Goal: Transaction & Acquisition: Subscribe to service/newsletter

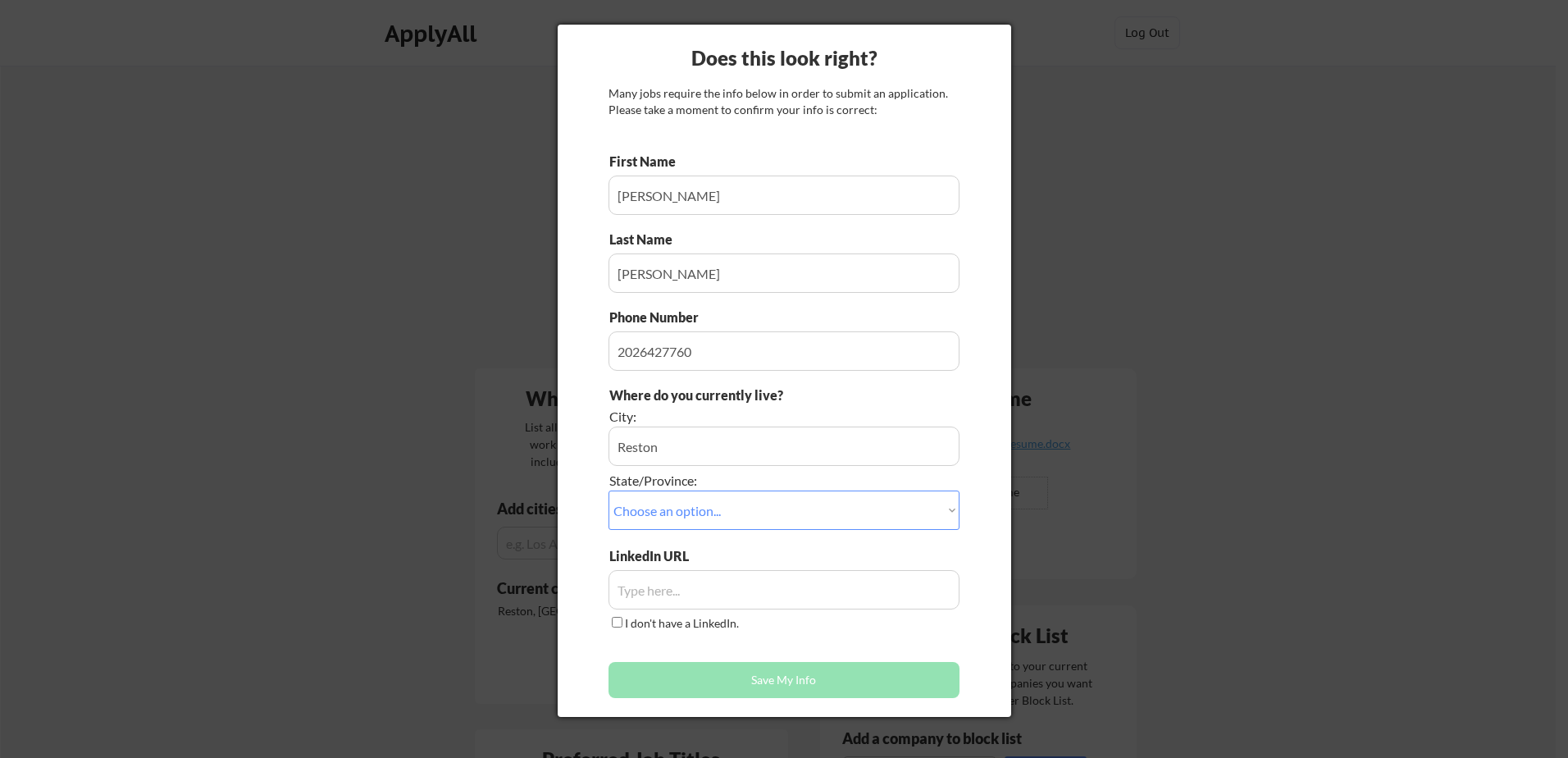
select select ""Virginia""
click at [725, 588] on input "input" at bounding box center [784, 589] width 351 height 39
click at [729, 582] on input "input" at bounding box center [784, 589] width 351 height 39
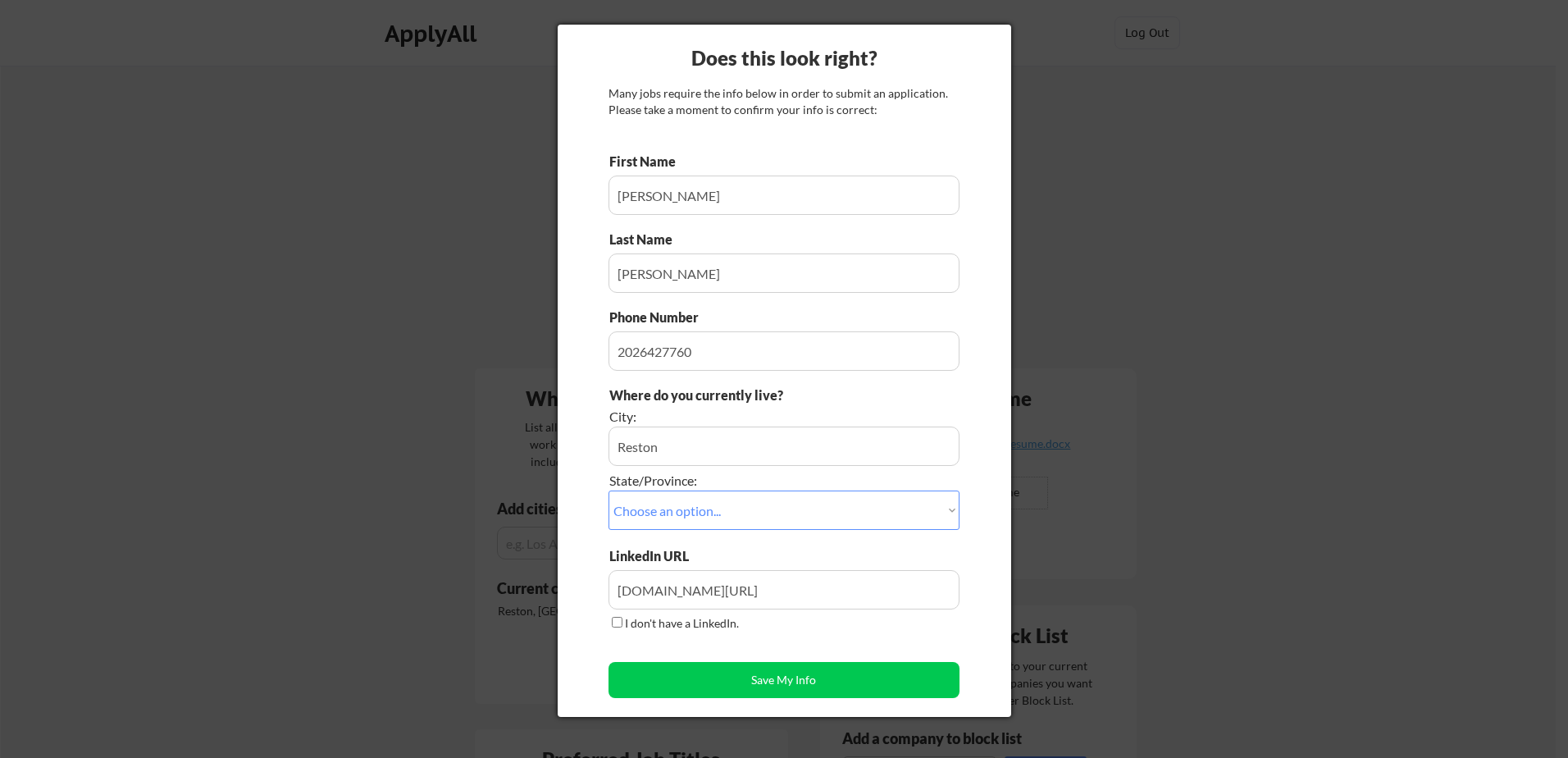
click at [824, 595] on input "input" at bounding box center [784, 589] width 351 height 39
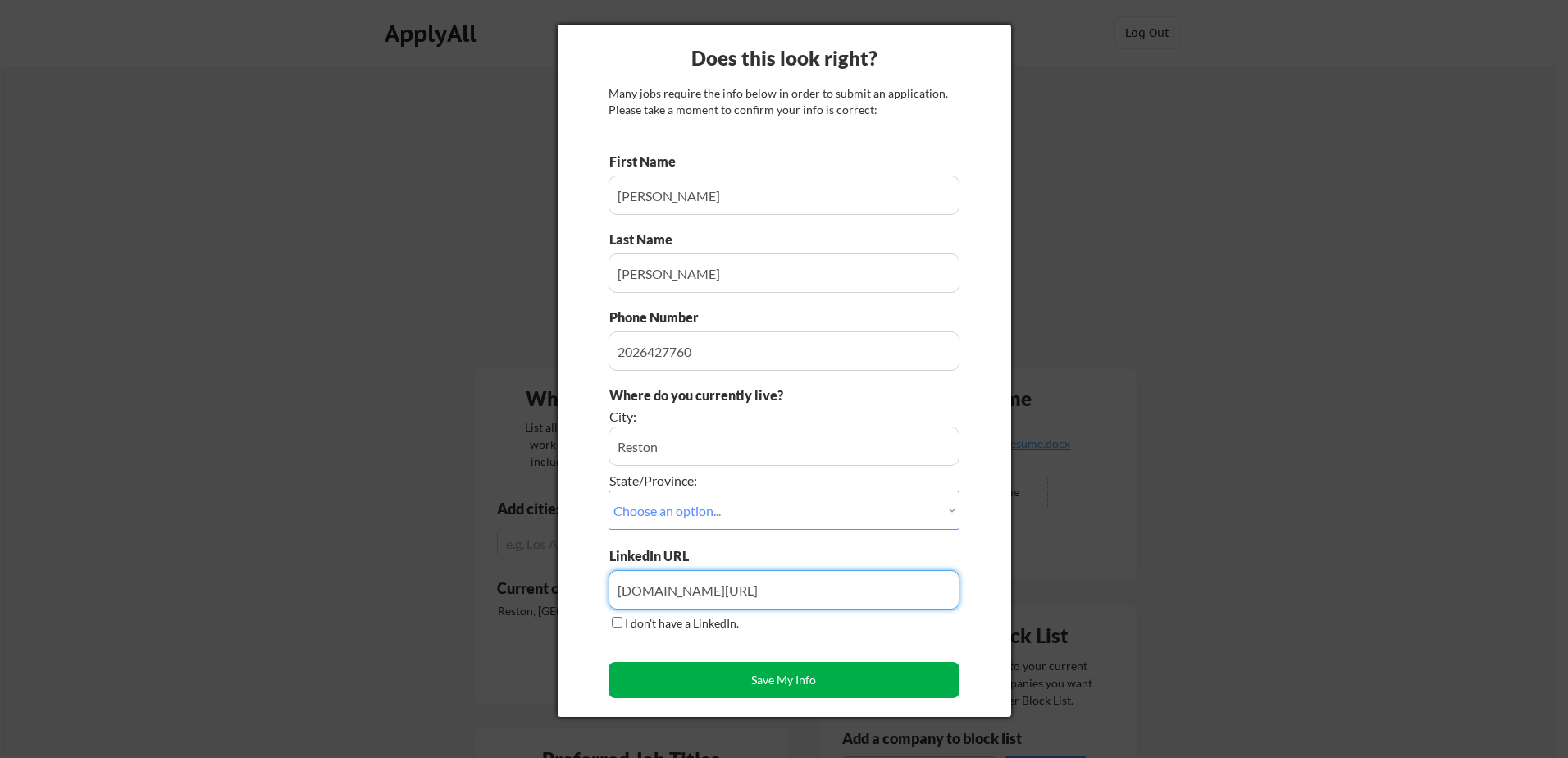
type input "www.linkedin.com/in/amyhoang1/"
click at [786, 686] on button "Save My Info" at bounding box center [784, 680] width 351 height 37
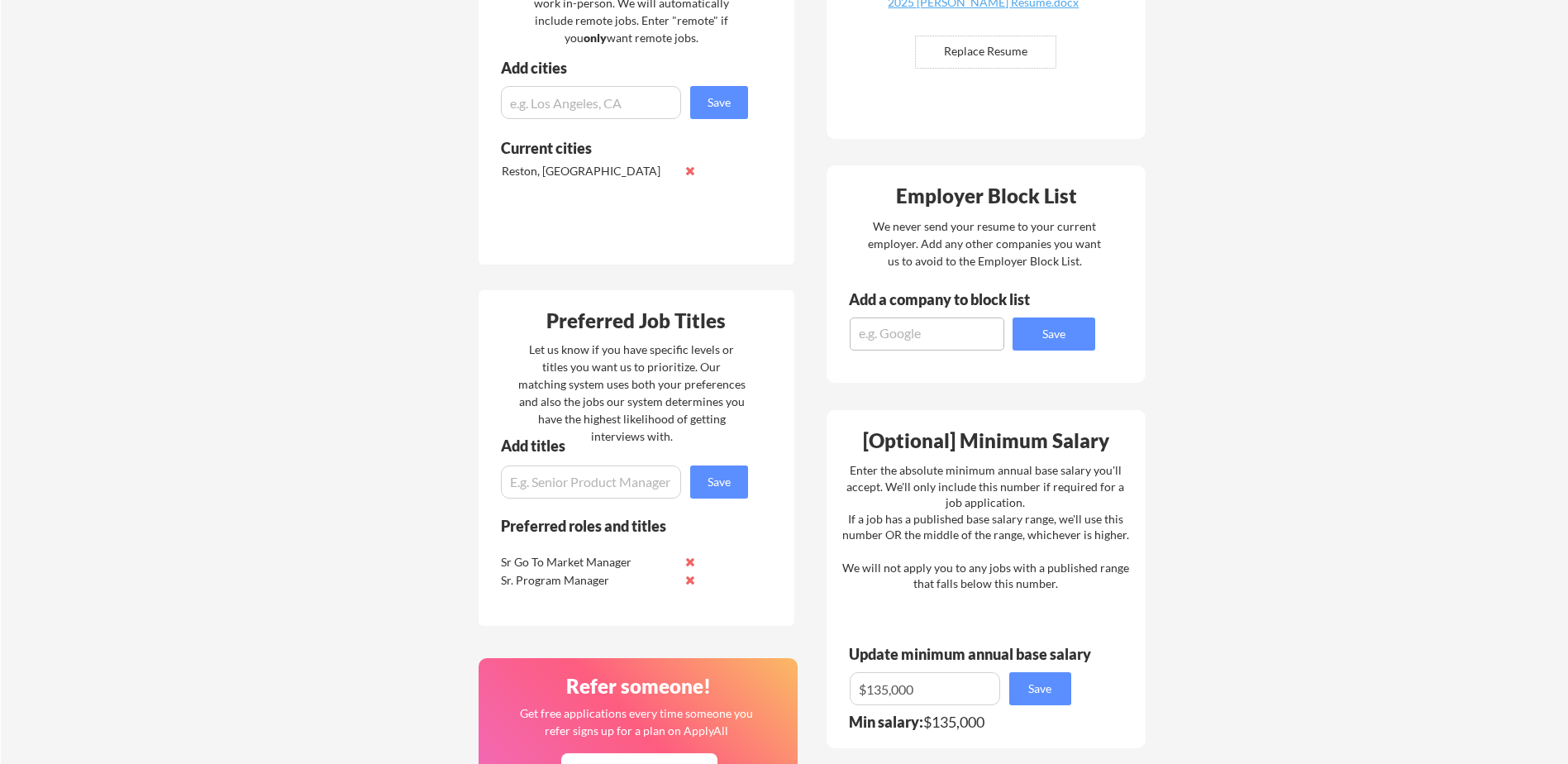
scroll to position [496, 0]
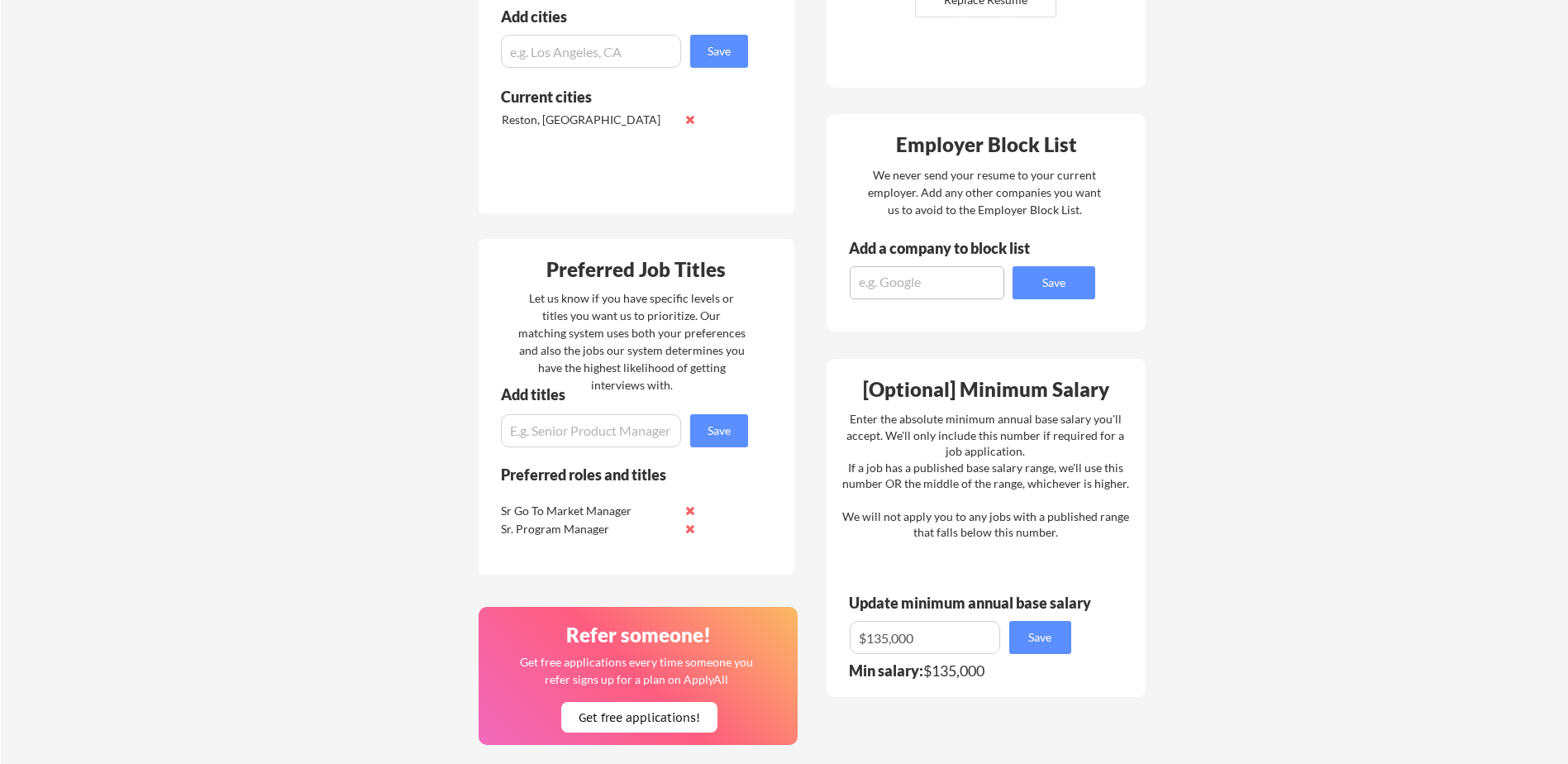
click at [579, 432] on input "input" at bounding box center [592, 431] width 181 height 33
type input "Sr Business Manager"
click at [734, 437] on button "Save" at bounding box center [720, 431] width 58 height 33
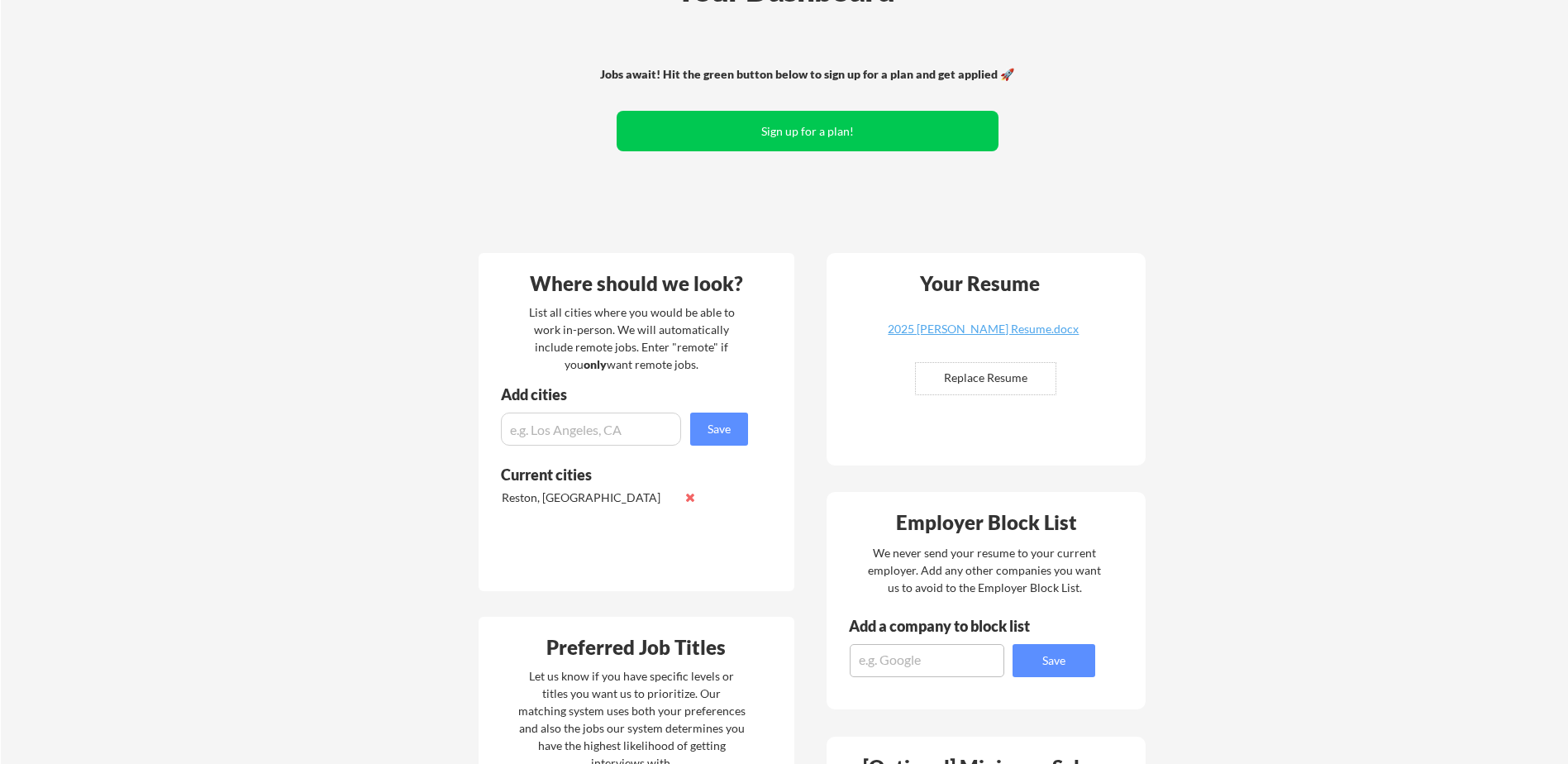
scroll to position [82, 0]
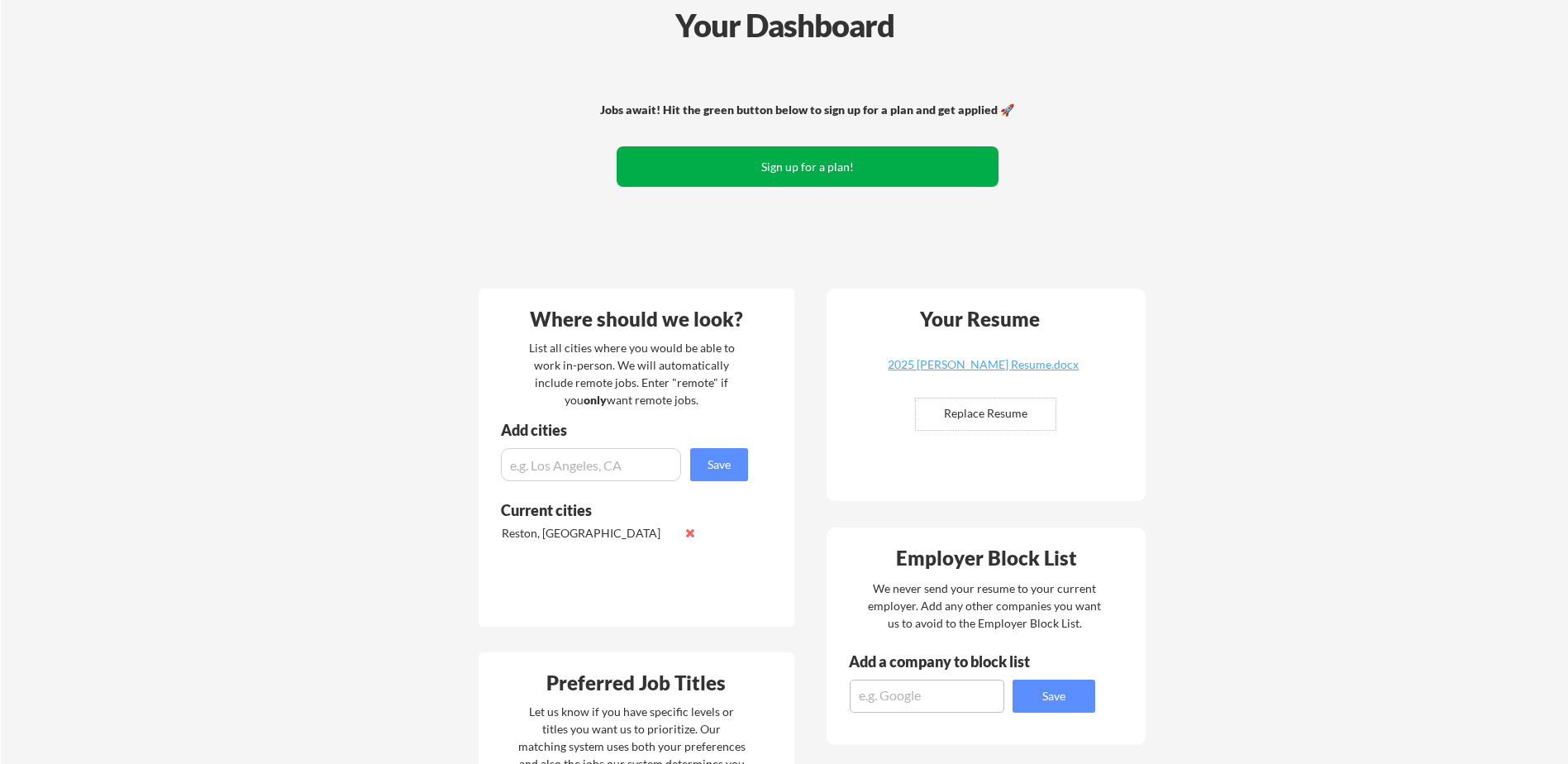
click at [837, 164] on button "Sign up for a plan!" at bounding box center [808, 166] width 382 height 40
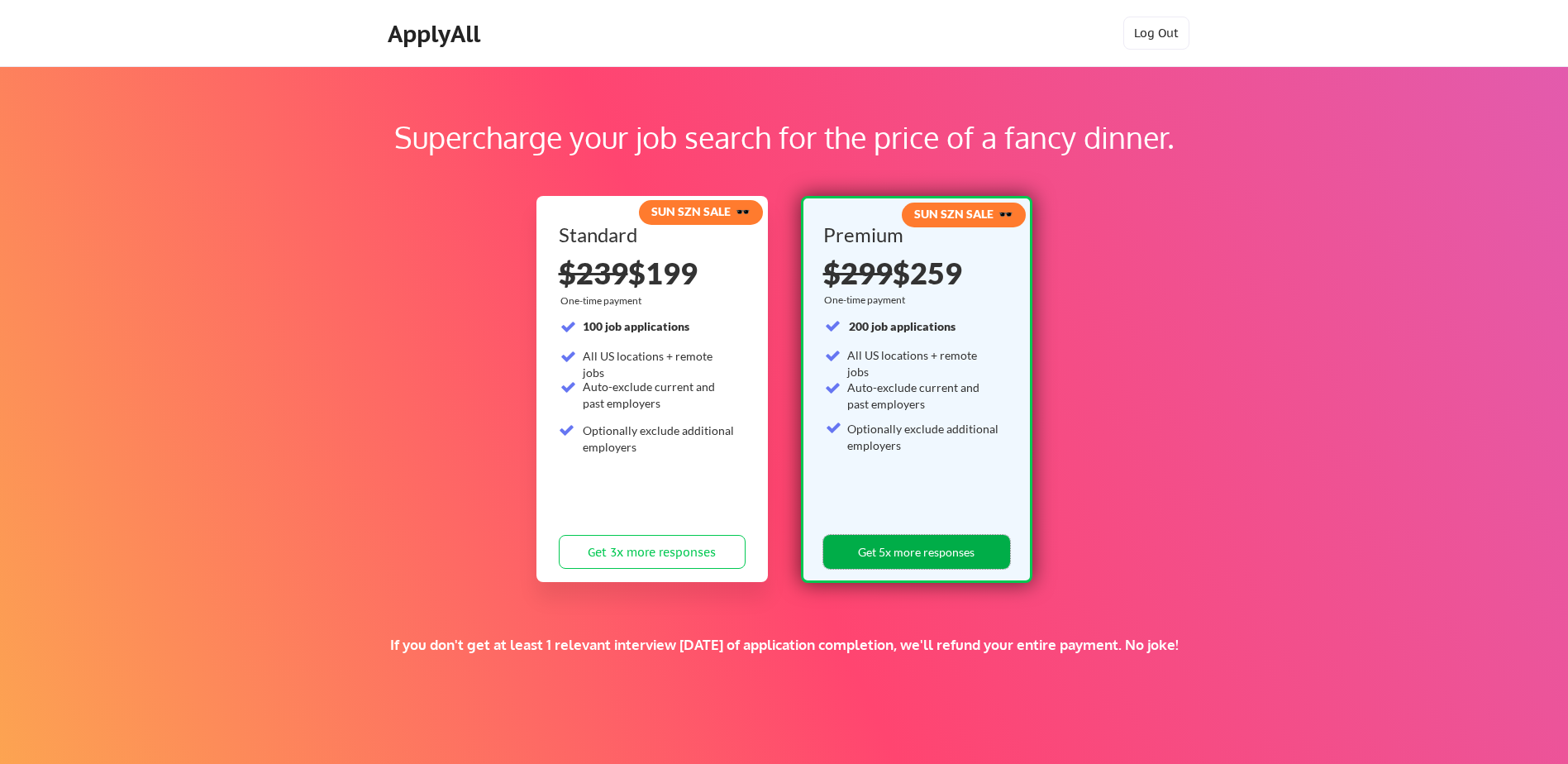
click at [941, 554] on button "Get 5x more responses" at bounding box center [916, 551] width 187 height 34
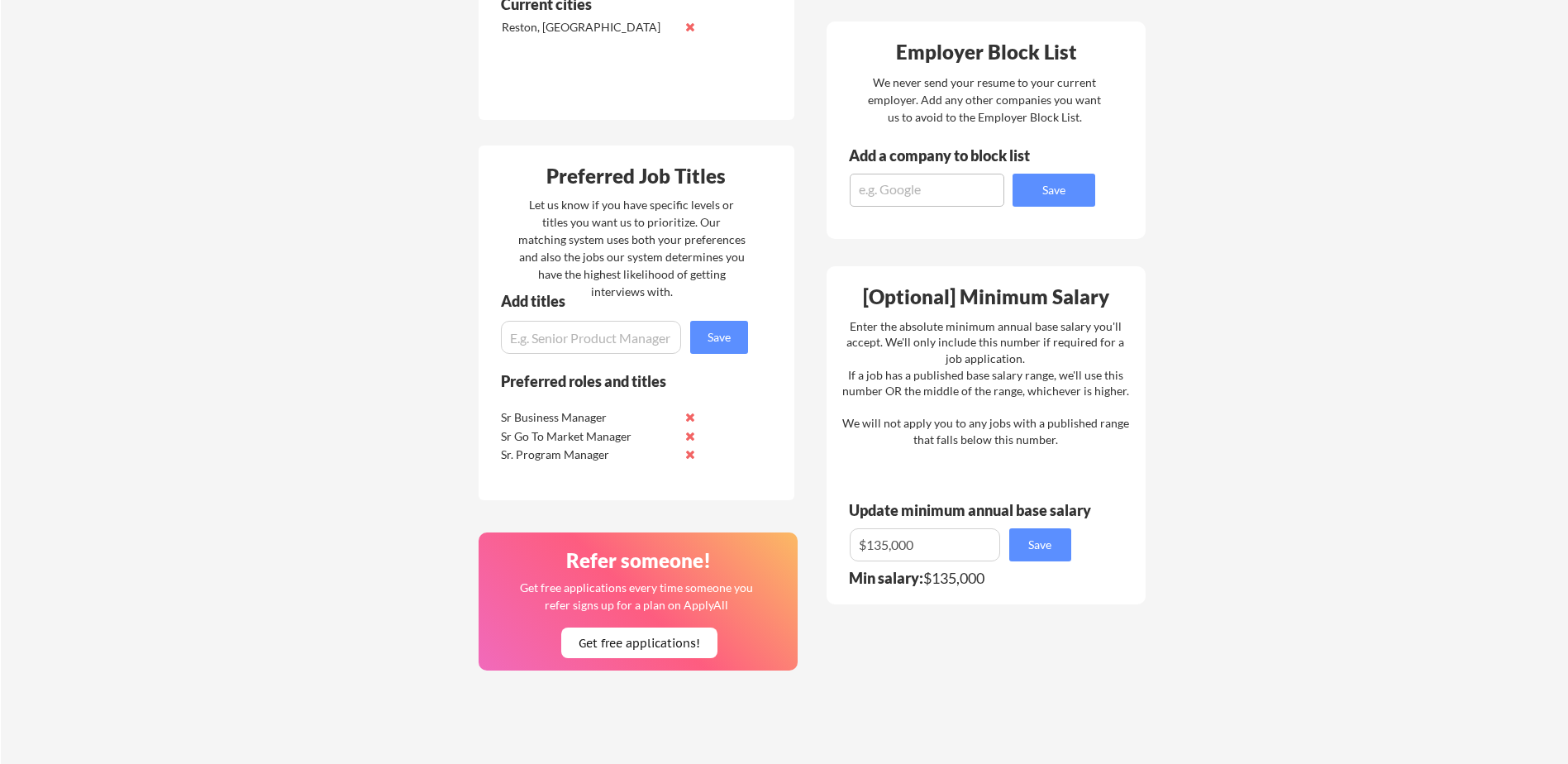
scroll to position [661, 0]
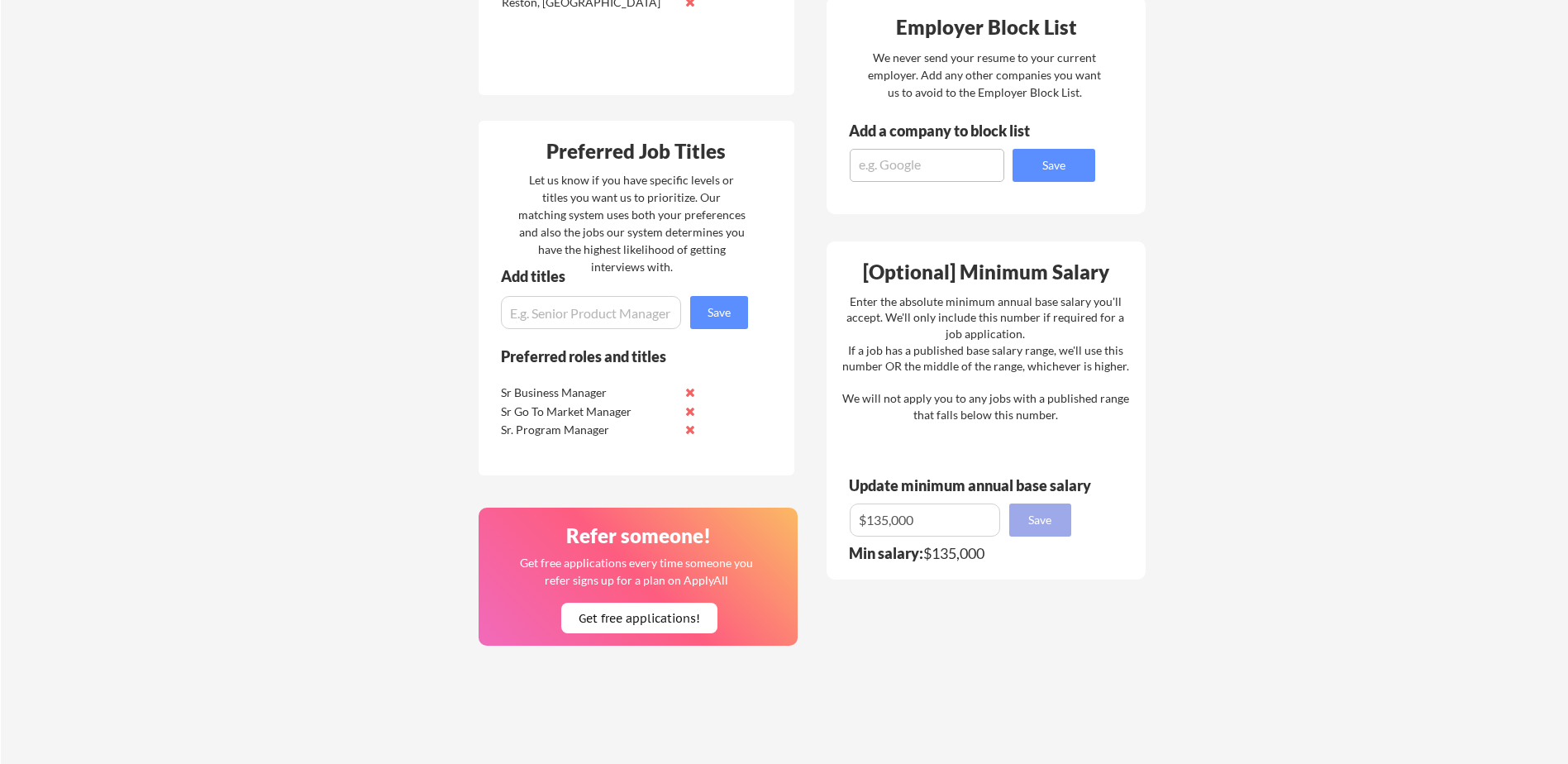
click at [1050, 517] on button "Save" at bounding box center [1040, 520] width 62 height 33
click at [662, 616] on button "Get free applications!" at bounding box center [639, 618] width 156 height 31
